Goal: Task Accomplishment & Management: Use online tool/utility

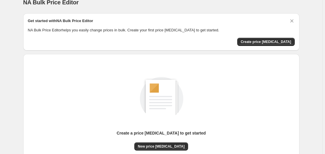
scroll to position [64, 0]
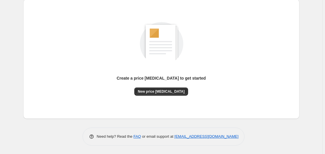
click at [161, 96] on div "Create a price [MEDICAL_DATA] to get started New price [MEDICAL_DATA]" at bounding box center [161, 59] width 266 height 110
click at [163, 91] on span "New price [MEDICAL_DATA]" at bounding box center [161, 91] width 47 height 5
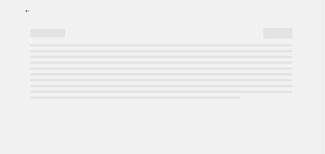
select select "percentage"
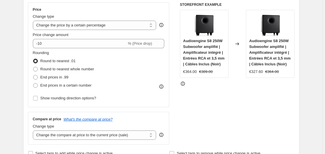
scroll to position [89, 0]
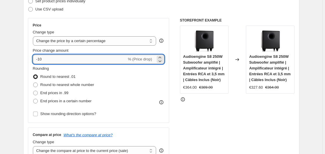
click at [49, 62] on input "-10" at bounding box center [80, 59] width 94 height 9
type input "-1"
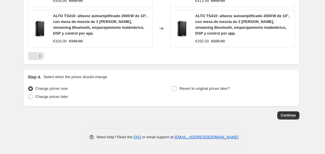
scroll to position [463, 0]
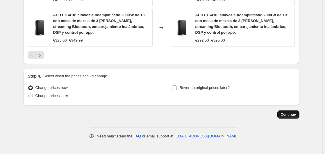
type input "-35"
click at [295, 114] on span "Continue" at bounding box center [287, 114] width 15 height 5
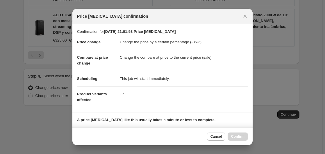
scroll to position [92, 0]
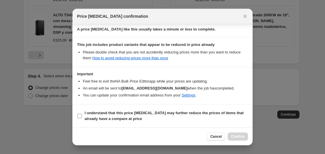
click at [93, 113] on b "I understand that this price [MEDICAL_DATA] may further reduce the prices of it…" at bounding box center [163, 116] width 159 height 10
click at [82, 113] on input "I understand that this price [MEDICAL_DATA] may further reduce the prices of it…" at bounding box center [79, 115] width 5 height 5
checkbox input "true"
click at [232, 134] on span "Confirm" at bounding box center [237, 136] width 13 height 5
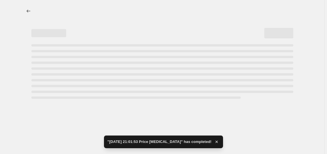
select select "percentage"
